Goal: Task Accomplishment & Management: Manage account settings

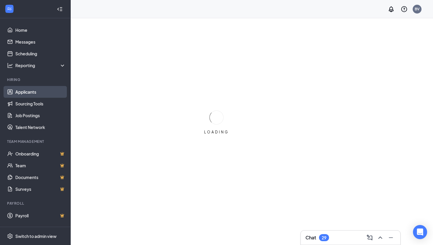
click at [40, 88] on link "Applicants" at bounding box center [40, 92] width 50 height 12
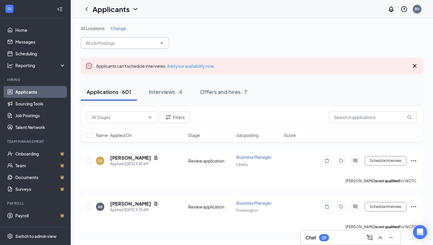
click at [129, 43] on input "text" at bounding box center [121, 43] width 71 height 6
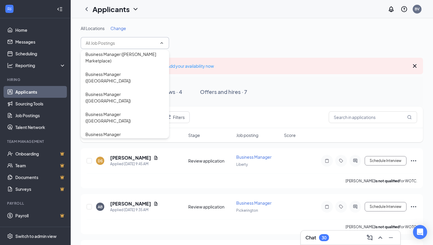
scroll to position [979, 0]
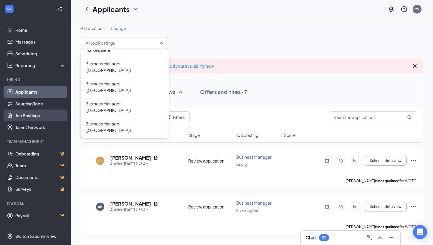
click at [42, 88] on link "Job Postings" at bounding box center [40, 116] width 50 height 12
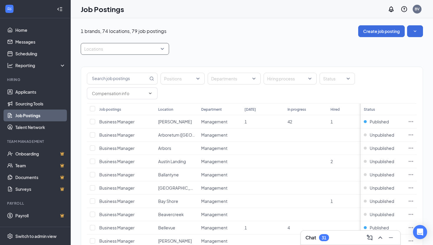
click at [130, 50] on div at bounding box center [122, 48] width 80 height 9
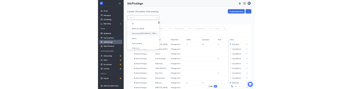
scroll to position [1, 0]
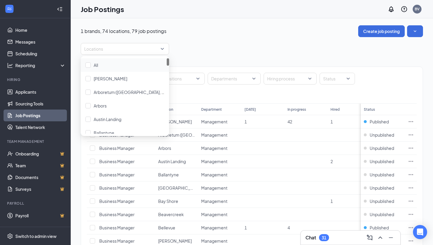
click at [105, 88] on span "Business Manager" at bounding box center [116, 121] width 35 height 5
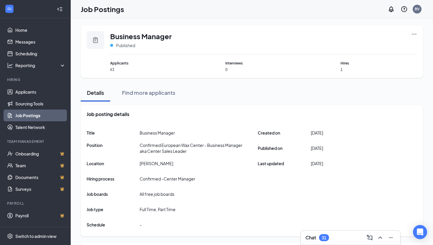
click at [352, 35] on icon "Ellipses" at bounding box center [415, 34] width 6 height 6
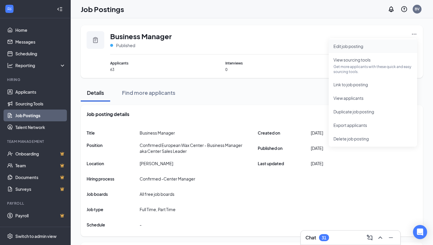
click at [352, 49] on span "Edit job posting" at bounding box center [373, 46] width 79 height 6
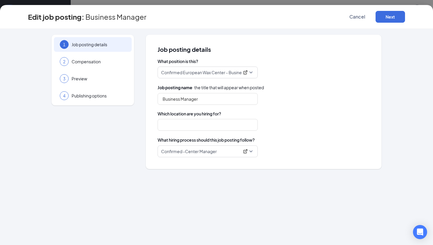
type input "[PERSON_NAME]"
click at [81, 82] on div "3 Preview" at bounding box center [93, 78] width 78 height 15
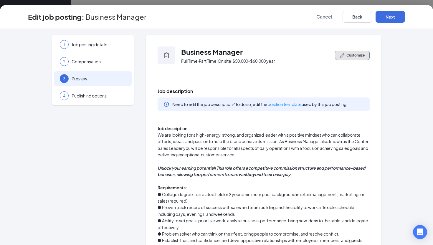
click at [349, 52] on button "Customize" at bounding box center [352, 55] width 35 height 9
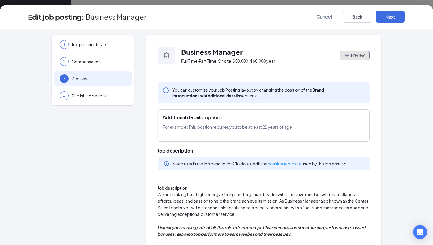
click at [214, 88] on div "Additional details · optional" at bounding box center [264, 125] width 212 height 32
click at [208, 88] on textarea at bounding box center [264, 130] width 202 height 13
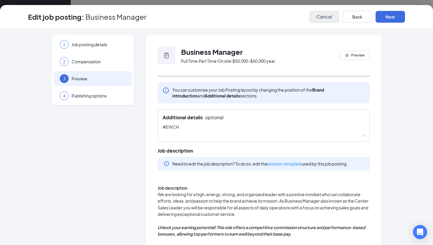
type textarea "#EWCH"
click at [327, 17] on span "Cancel" at bounding box center [325, 17] width 16 height 6
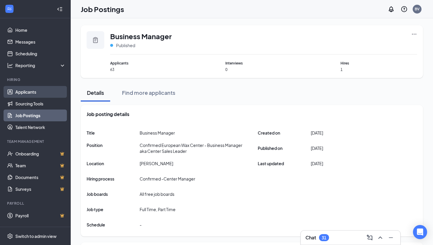
click at [38, 88] on link "Applicants" at bounding box center [40, 92] width 50 height 12
